Goal: Task Accomplishment & Management: Manage account settings

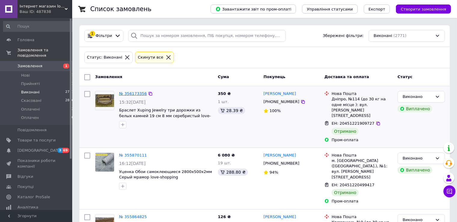
click at [131, 93] on link "№ 356173356" at bounding box center [133, 93] width 28 height 5
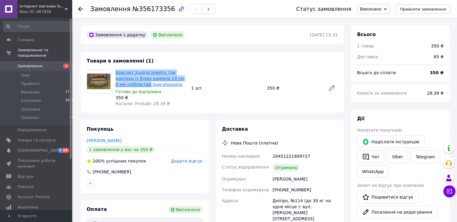
drag, startPoint x: 114, startPoint y: 71, endPoint x: 136, endPoint y: 84, distance: 25.7
click at [136, 84] on div "Браслет Xuping Jewelry три доріжки із білих каменів 19 см 8 мм сріблястий love-…" at bounding box center [151, 88] width 76 height 40
copy link "Браслет Xuping Jewelry три доріжки із білих каменів 19 см 8 мм сріблястий"
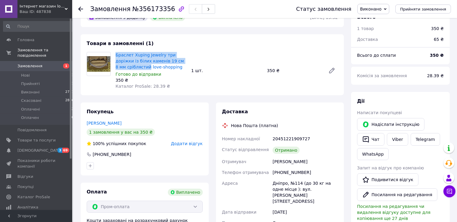
scroll to position [32, 0]
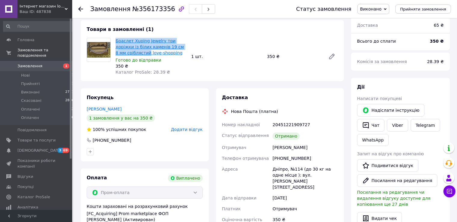
click at [146, 47] on link "Браслет Xuping Jewelry три доріжки із білих каменів 19 см 8 мм сріблястий love-…" at bounding box center [149, 46] width 68 height 17
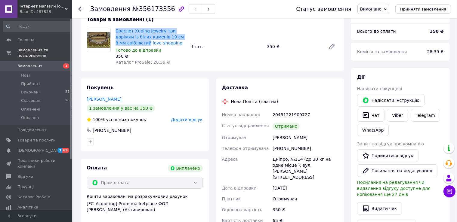
scroll to position [0, 0]
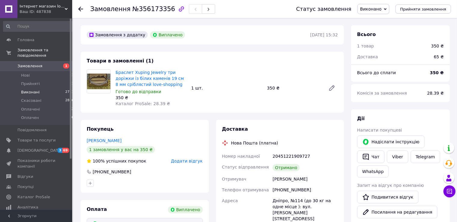
click at [35, 90] on span "Виконані" at bounding box center [30, 92] width 19 height 5
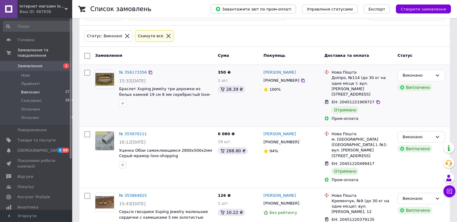
scroll to position [32, 0]
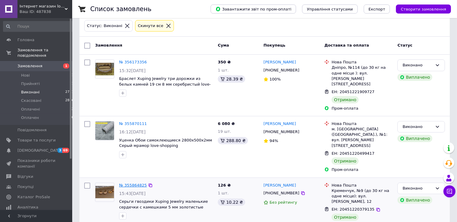
click at [128, 183] on link "№ 355864825" at bounding box center [133, 185] width 28 height 5
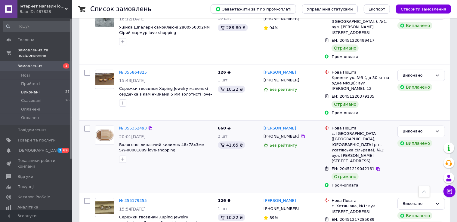
scroll to position [127, 0]
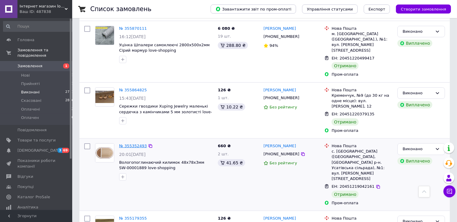
click at [133, 144] on link "№ 355352493" at bounding box center [133, 146] width 28 height 5
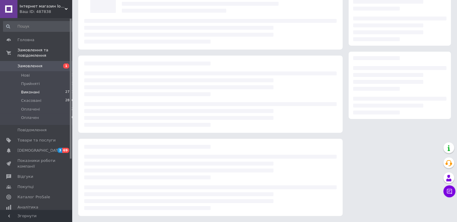
scroll to position [45, 0]
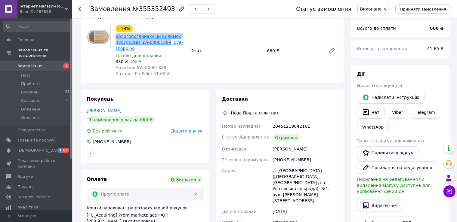
drag, startPoint x: 115, startPoint y: 37, endPoint x: 162, endPoint y: 43, distance: 47.2
click at [164, 43] on div "- 18% Вологопоглинаючий килимок 48х78х3мм SW-00001889 love-shopping Готово до в…" at bounding box center [151, 51] width 76 height 54
copy link "Вологопоглинаючий килимок 48х78х3мм SW-00001889"
click at [141, 42] on link "Вологопоглинаючий килимок 48х78х3мм SW-00001889 love-shopping" at bounding box center [148, 42] width 67 height 17
click at [33, 90] on span "Виконані" at bounding box center [30, 92] width 19 height 5
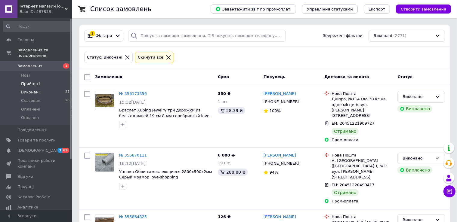
click at [33, 81] on span "Прийняті" at bounding box center [30, 83] width 19 height 5
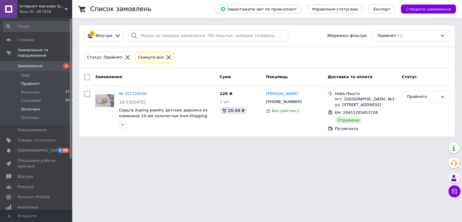
click at [37, 107] on span "Оплачені" at bounding box center [30, 109] width 19 height 5
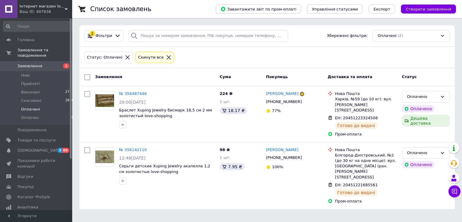
click at [39, 105] on li "Оплачені 2" at bounding box center [38, 109] width 77 height 8
click at [38, 71] on li "Нові 1" at bounding box center [38, 75] width 77 height 8
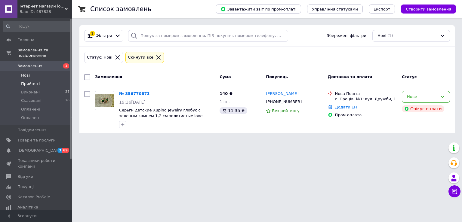
click at [39, 80] on li "Прийняті 1" at bounding box center [38, 84] width 77 height 8
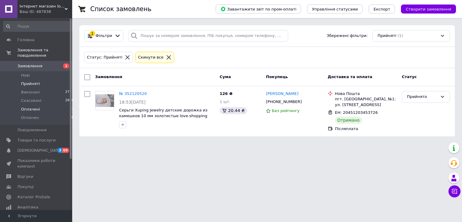
click at [27, 107] on span "Оплачені" at bounding box center [30, 109] width 19 height 5
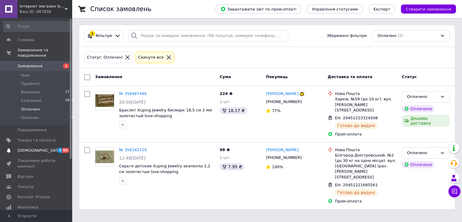
click at [46, 148] on span "[DEMOGRAPHIC_DATA]" at bounding box center [36, 150] width 38 height 5
